Goal: Unclear: Browse casually

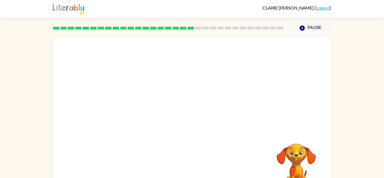
click at [225, 83] on div at bounding box center [192, 84] width 279 height 95
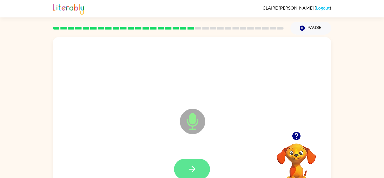
click at [192, 171] on icon "button" at bounding box center [192, 169] width 6 height 6
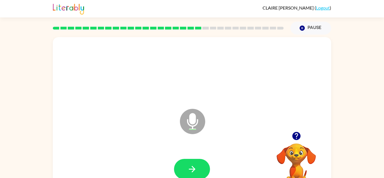
click at [192, 171] on icon "button" at bounding box center [192, 169] width 6 height 6
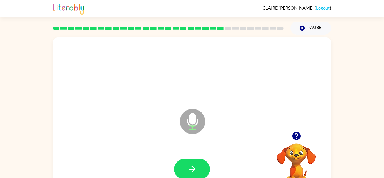
click at [192, 171] on icon "button" at bounding box center [192, 169] width 6 height 6
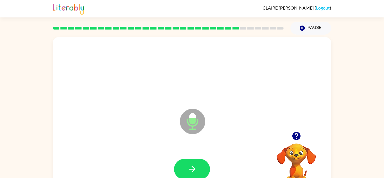
click at [192, 171] on icon "button" at bounding box center [192, 169] width 6 height 6
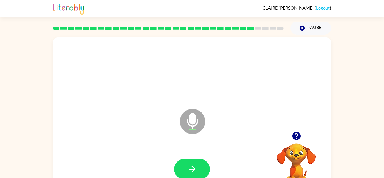
click at [298, 134] on icon "button" at bounding box center [297, 136] width 10 height 10
click at [190, 167] on icon "button" at bounding box center [192, 169] width 10 height 10
click at [189, 167] on icon "button" at bounding box center [192, 169] width 10 height 10
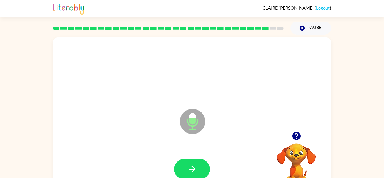
click at [189, 167] on icon "button" at bounding box center [192, 169] width 10 height 10
